Goal: Information Seeking & Learning: Learn about a topic

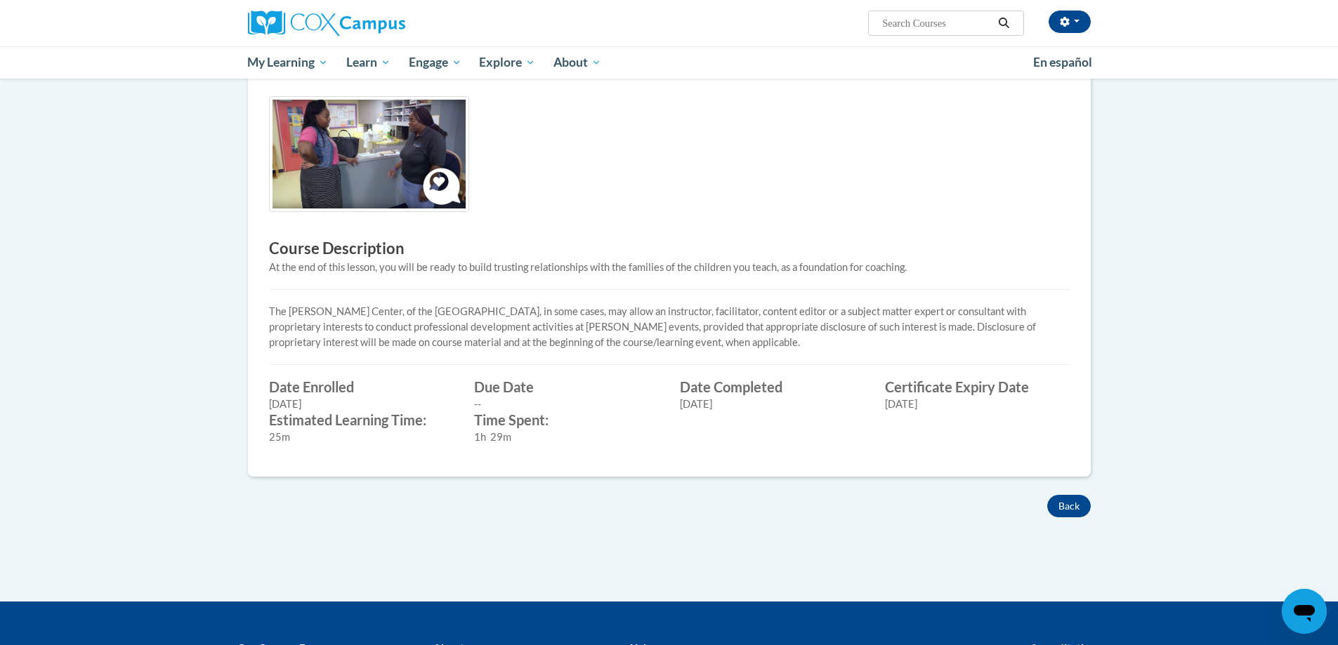
scroll to position [281, 0]
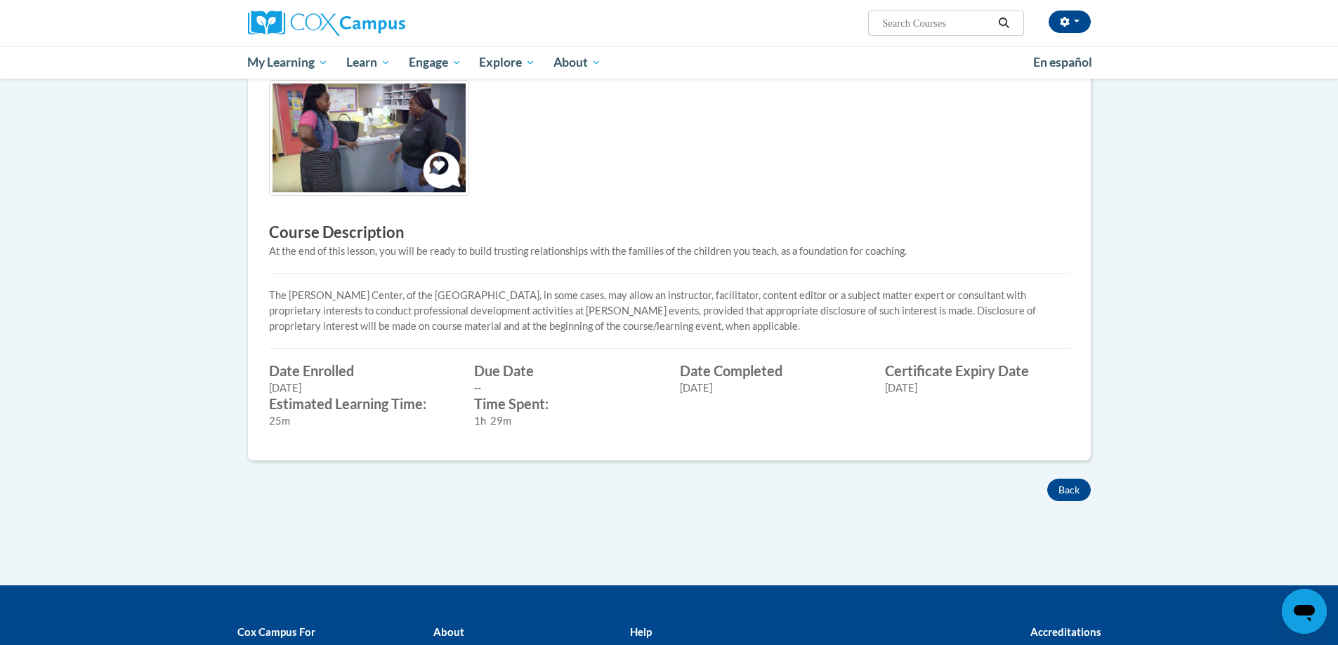
click at [1082, 503] on div "× Close Course Enrollment Please select... × Close ×" at bounding box center [669, 256] width 885 height 657
click at [1072, 486] on button "Back" at bounding box center [1069, 490] width 44 height 22
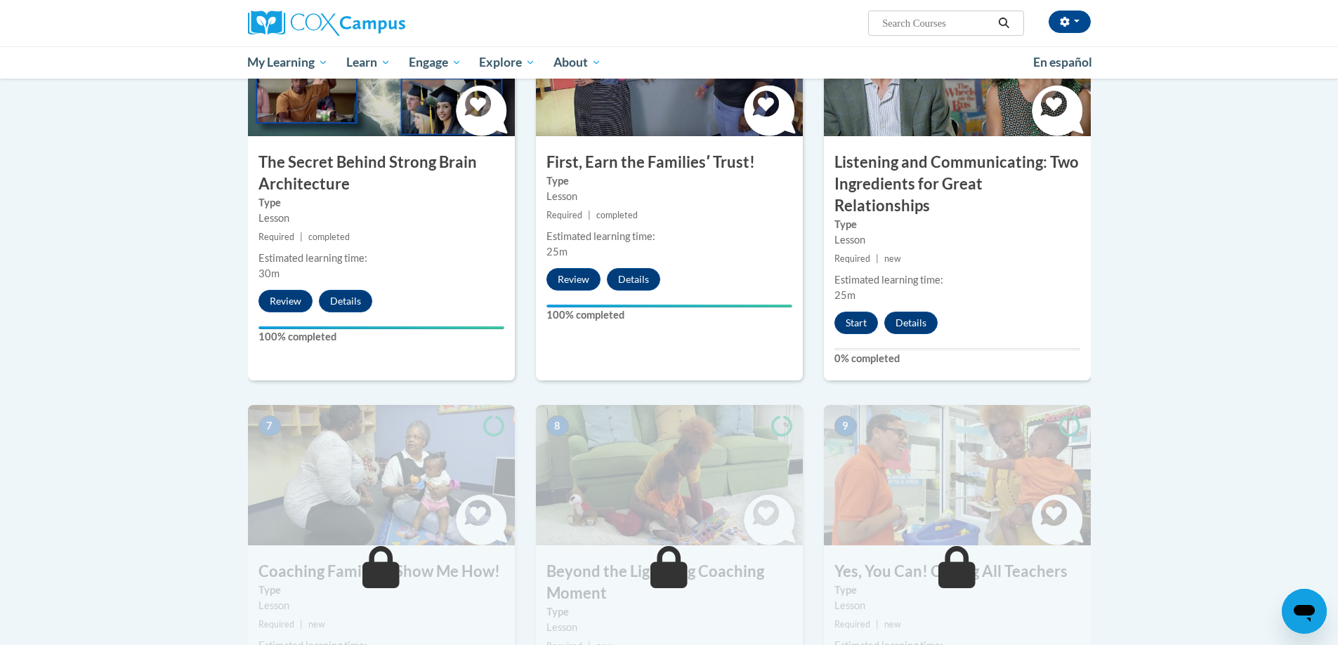
scroll to position [702, 0]
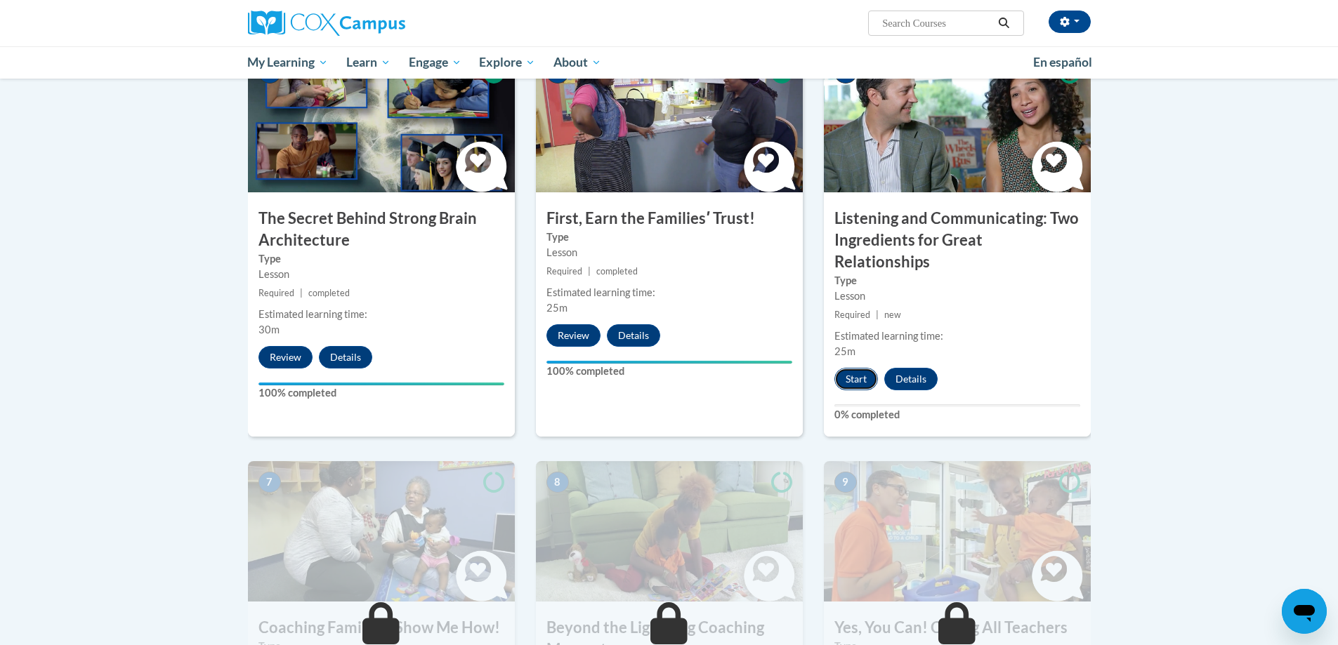
click at [854, 368] on button "Start" at bounding box center [856, 379] width 44 height 22
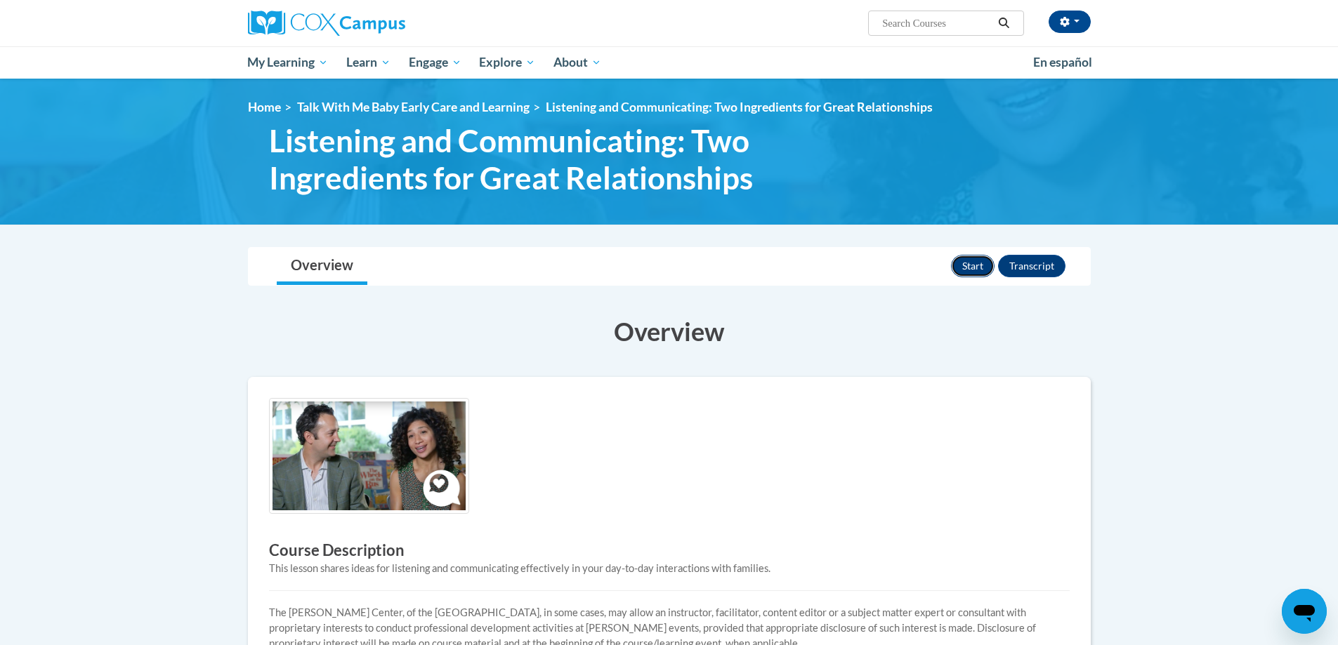
click at [969, 271] on button "Start" at bounding box center [973, 266] width 44 height 22
